Goal: Information Seeking & Learning: Learn about a topic

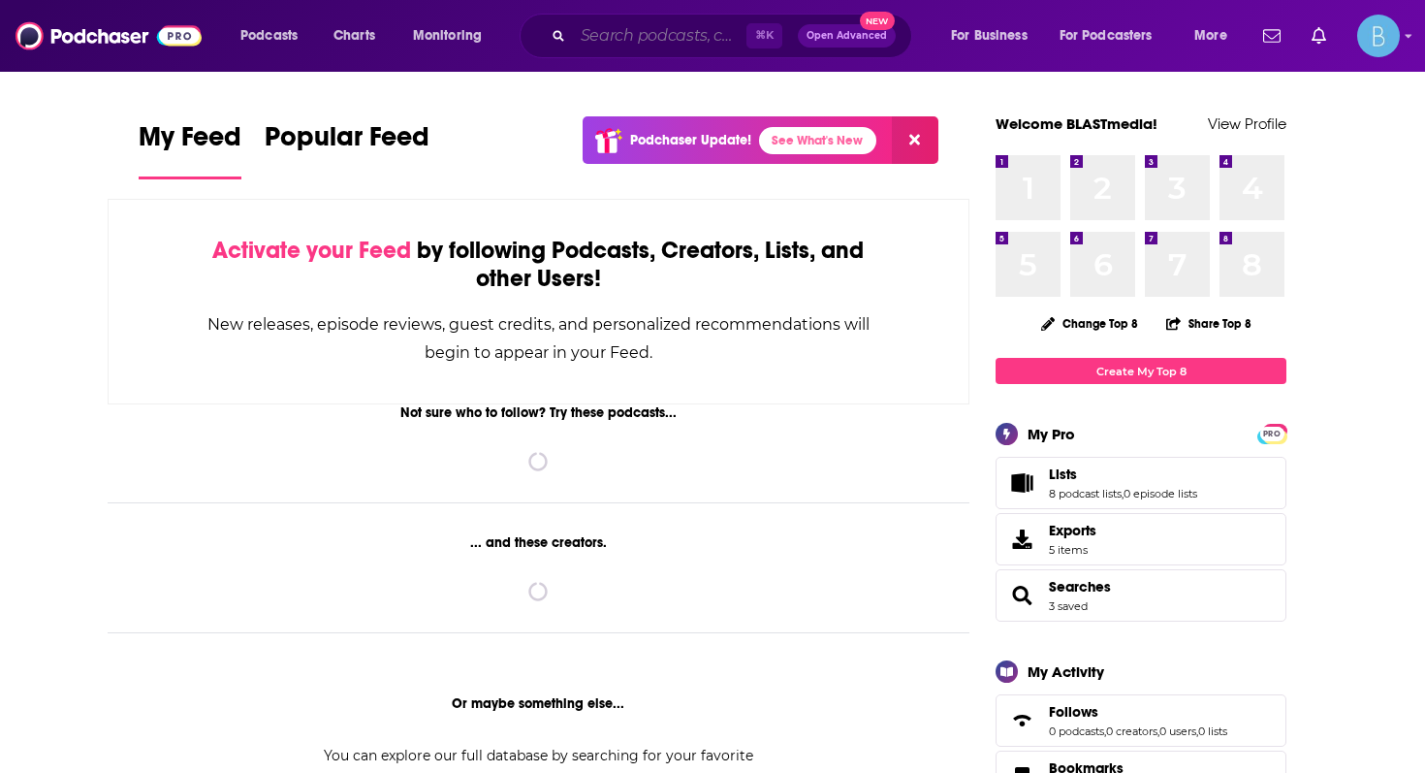
click at [607, 34] on input "Search podcasts, credits, & more..." at bounding box center [660, 35] width 174 height 31
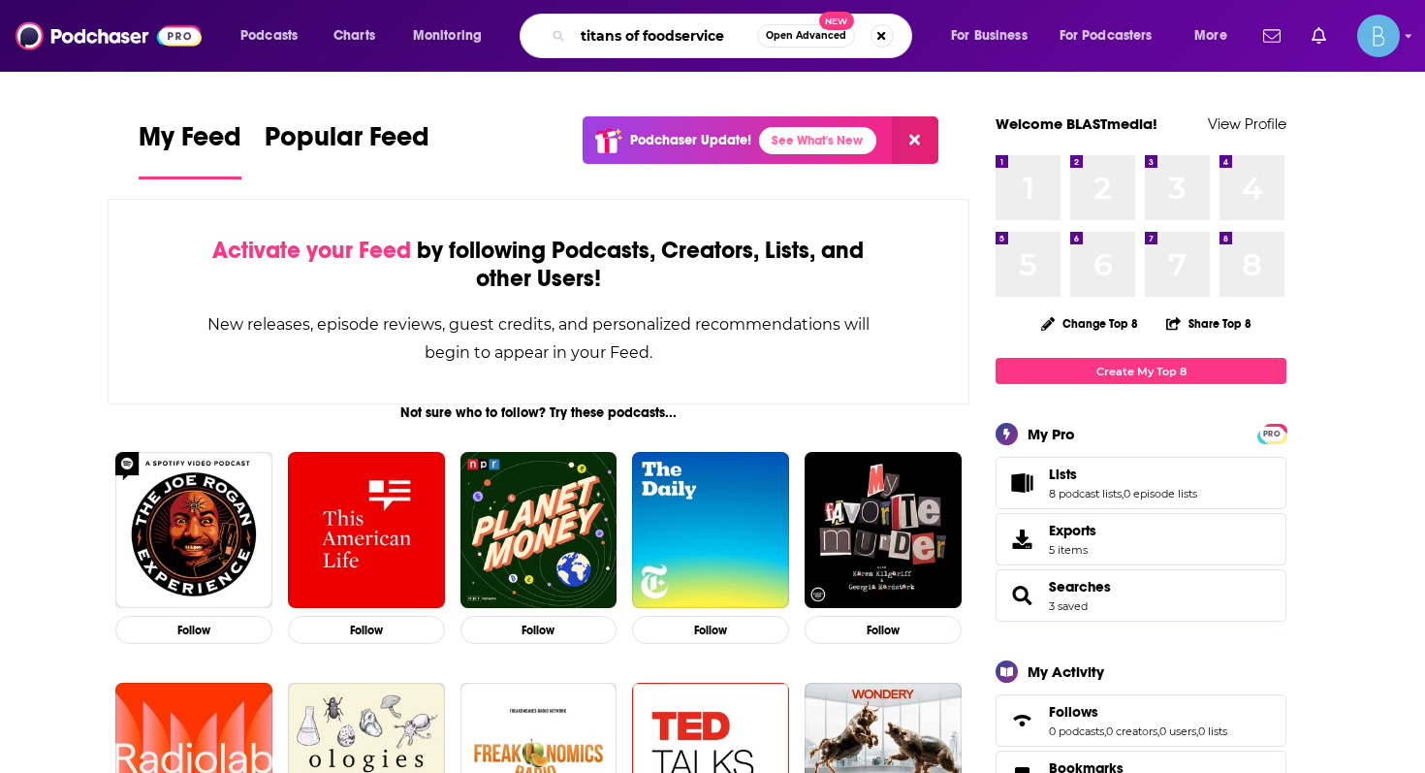
type input "titans of foodservice"
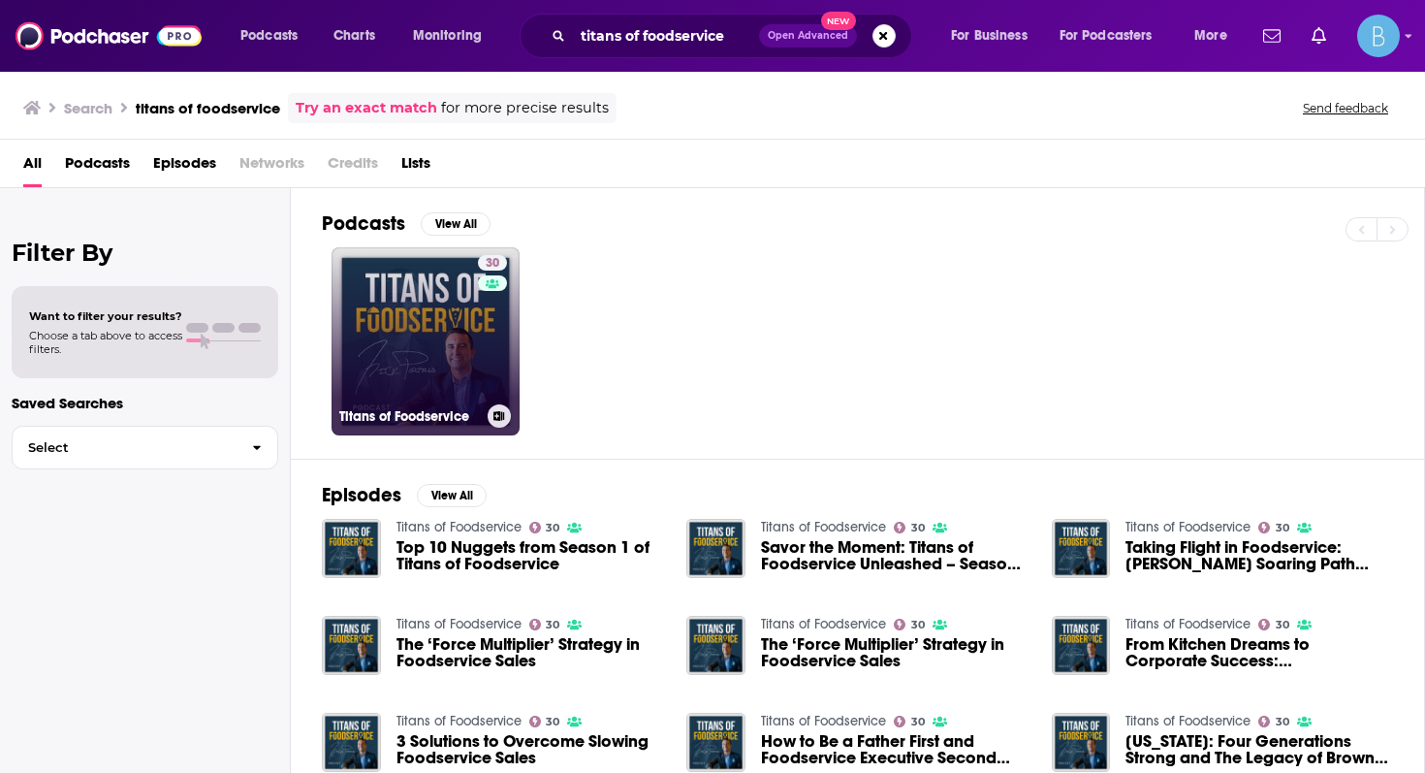
click at [439, 361] on link "30 Titans of Foodservice" at bounding box center [425, 341] width 188 height 188
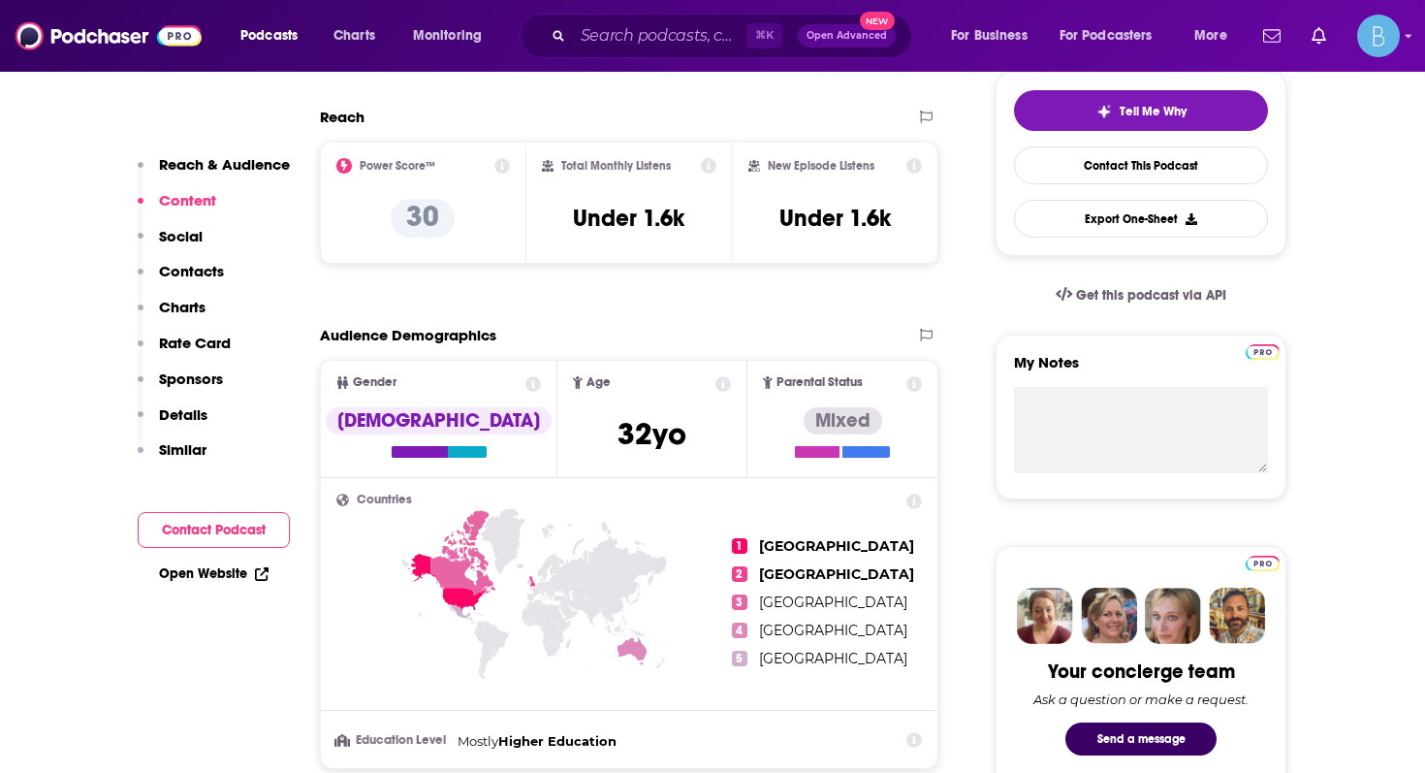
scroll to position [450, 0]
